Goal: Find specific page/section: Locate a particular part of the current website

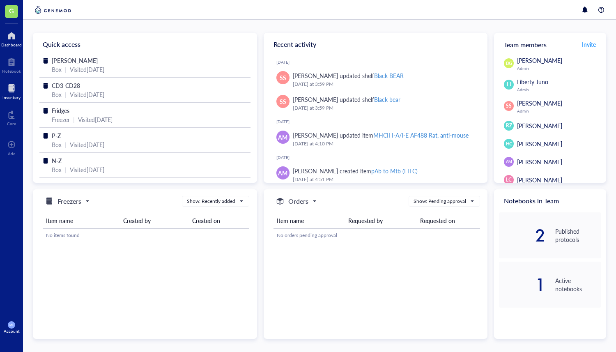
click at [10, 89] on div at bounding box center [11, 88] width 18 height 13
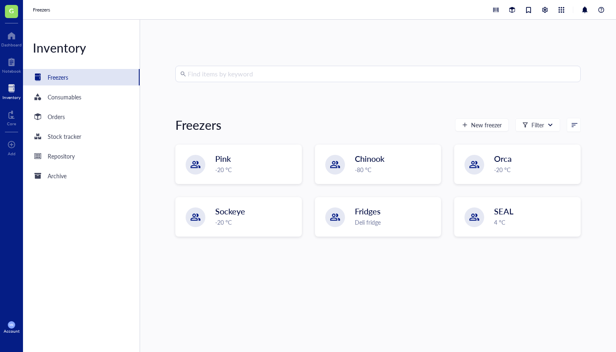
click at [236, 69] on input "search" at bounding box center [382, 74] width 388 height 16
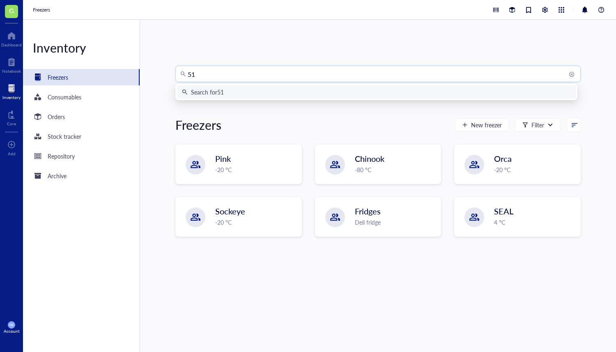
type input "514"
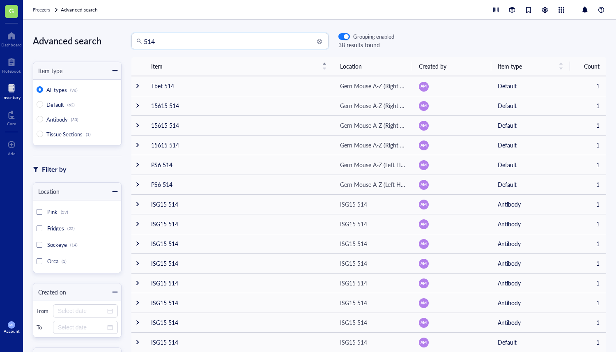
click at [145, 42] on input "514" at bounding box center [234, 41] width 180 height 16
type input "cf514"
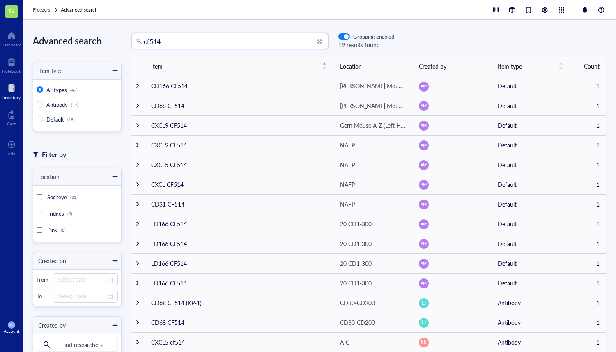
drag, startPoint x: 172, startPoint y: 41, endPoint x: 126, endPoint y: 36, distance: 46.2
click at [126, 36] on div "cf514 cf514 Grouping enabled 19 results found" at bounding box center [258, 41] width 273 height 16
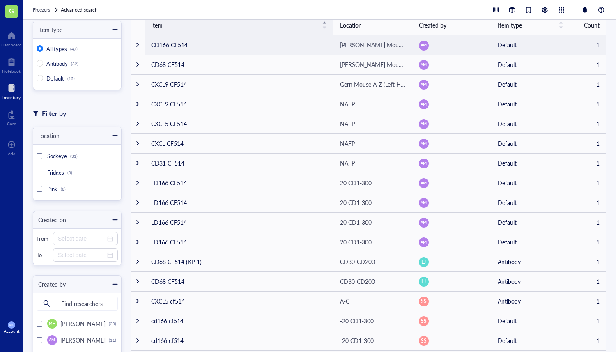
scroll to position [44, 0]
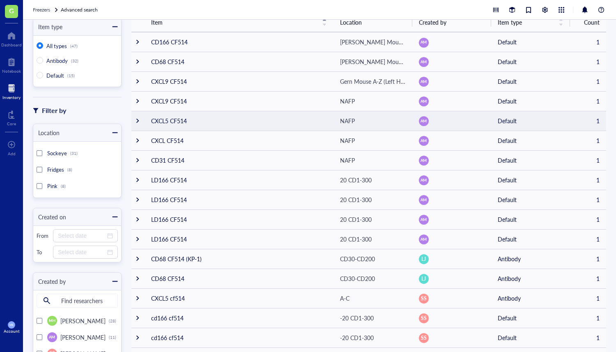
click at [248, 118] on td "CXCL5 CF514" at bounding box center [238, 121] width 189 height 20
